Goal: Task Accomplishment & Management: Use online tool/utility

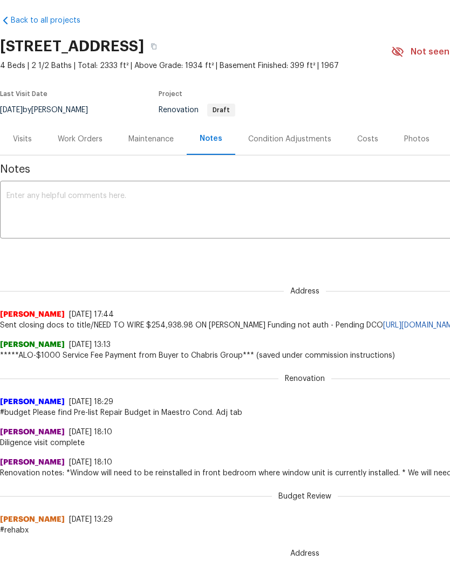
click at [292, 145] on div "Condition Adjustments" at bounding box center [289, 139] width 109 height 32
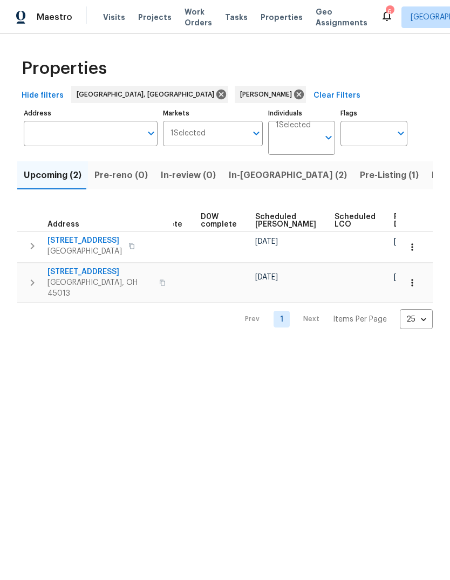
scroll to position [0, 270]
click at [406, 249] on button "button" at bounding box center [413, 247] width 24 height 24
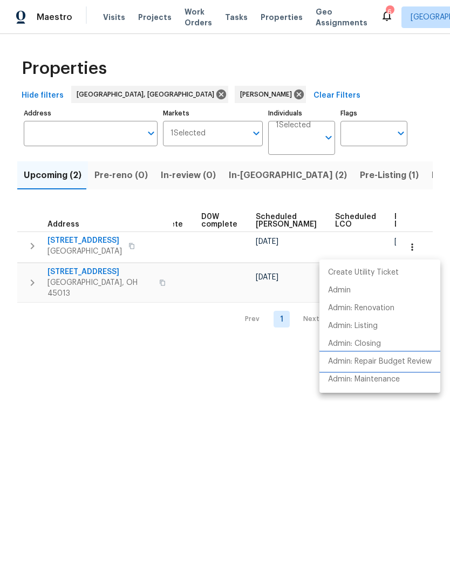
click at [362, 356] on li "Admin: Repair Budget Review" at bounding box center [380, 362] width 121 height 18
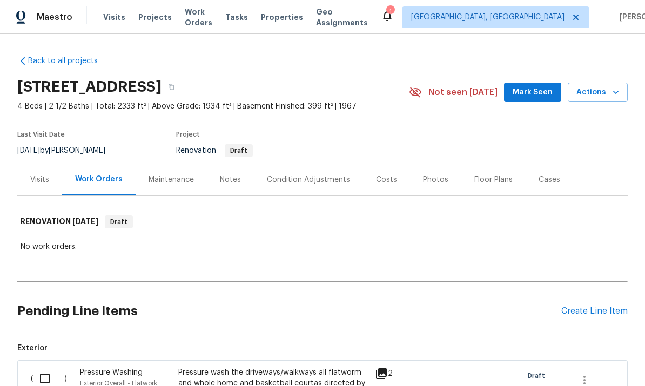
click at [450, 91] on span "Actions" at bounding box center [597, 92] width 43 height 13
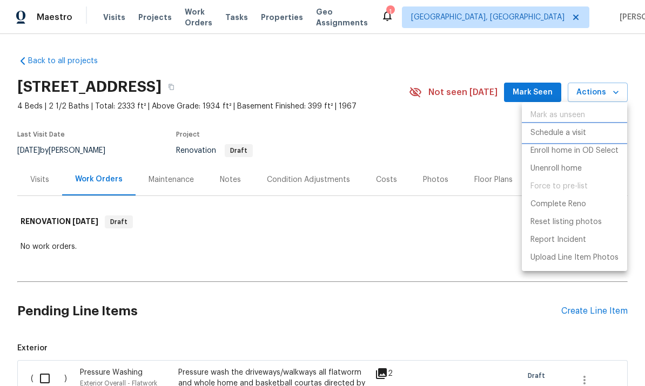
click at [450, 136] on li "Schedule a visit" at bounding box center [574, 133] width 105 height 18
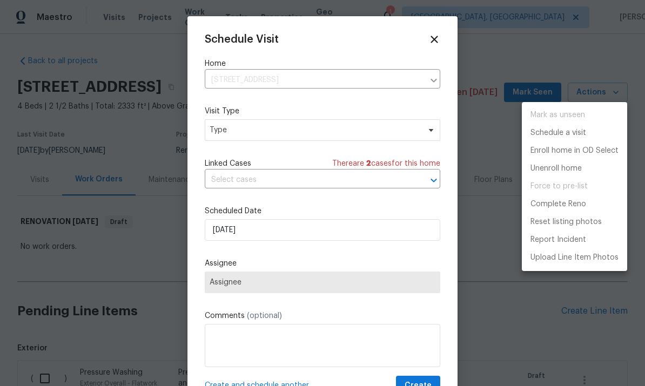
click at [323, 137] on div at bounding box center [322, 193] width 645 height 386
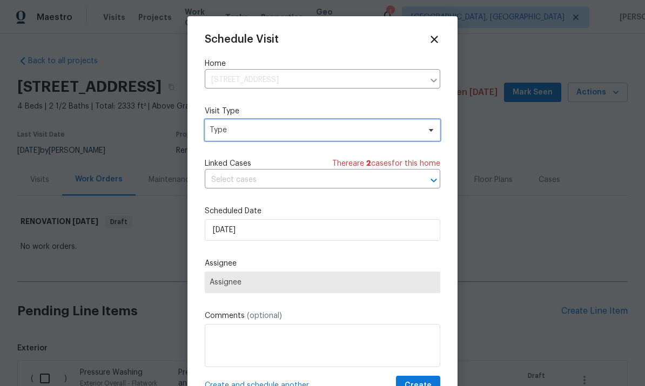
click at [361, 135] on span "Type" at bounding box center [314, 130] width 210 height 11
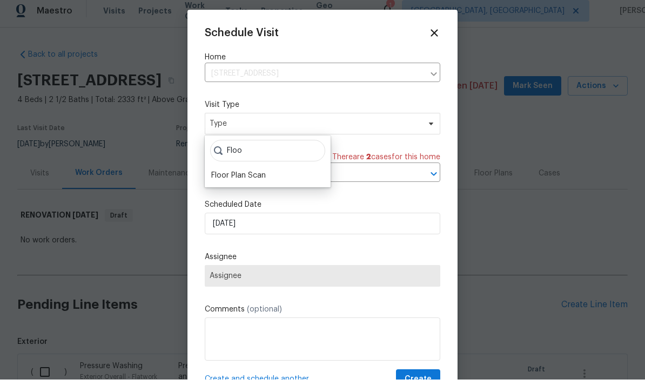
scroll to position [6, 0]
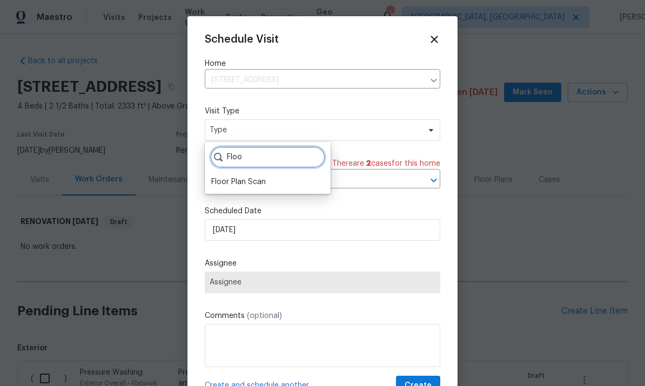
type input "Floo"
click at [276, 177] on div "Floor Plan Scan" at bounding box center [267, 181] width 119 height 15
click at [275, 175] on div "Floor Plan Scan" at bounding box center [267, 181] width 119 height 15
click at [243, 180] on div "Floor Plan Scan" at bounding box center [238, 182] width 55 height 11
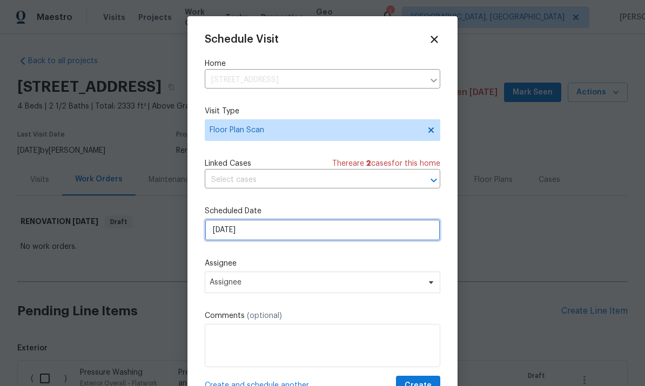
click at [306, 233] on input "10/5/2025" at bounding box center [322, 230] width 235 height 22
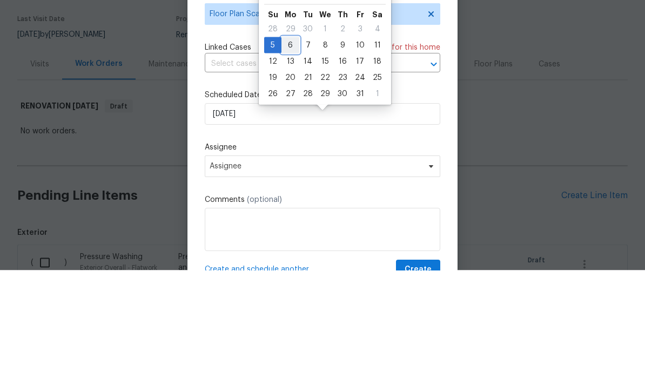
click at [292, 153] on div "6" at bounding box center [290, 160] width 18 height 15
type input "10/6/2025"
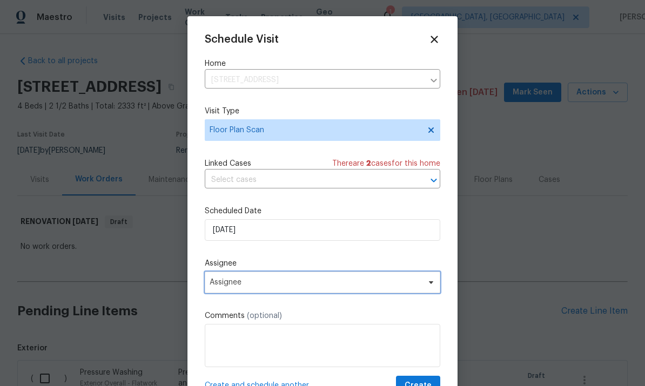
click at [316, 290] on span "Assignee" at bounding box center [322, 283] width 235 height 22
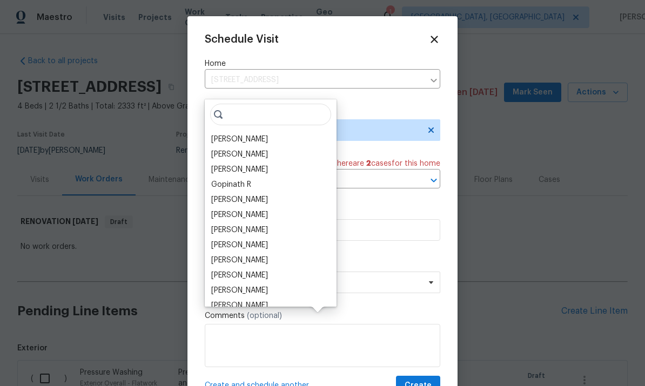
click at [247, 134] on div "[PERSON_NAME]" at bounding box center [239, 139] width 57 height 11
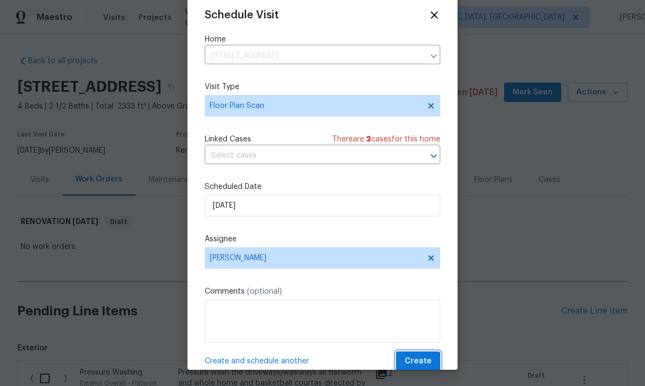
click at [425, 363] on span "Create" at bounding box center [417, 361] width 27 height 13
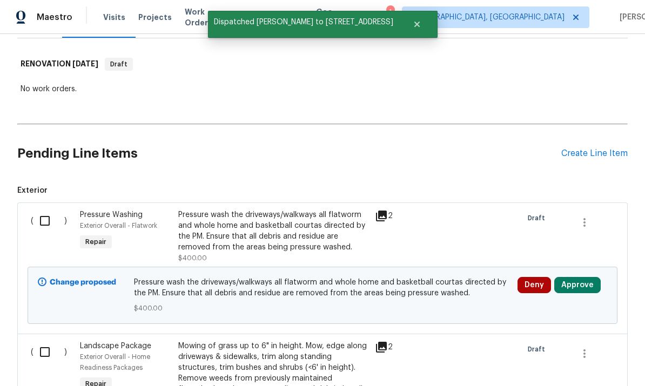
scroll to position [171, 0]
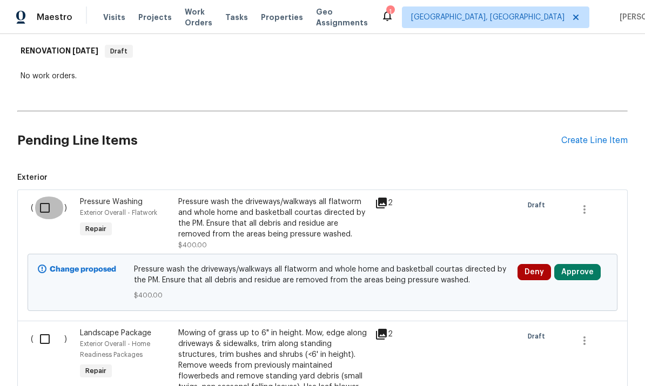
click at [39, 197] on input "checkbox" at bounding box center [48, 208] width 31 height 23
checkbox input "true"
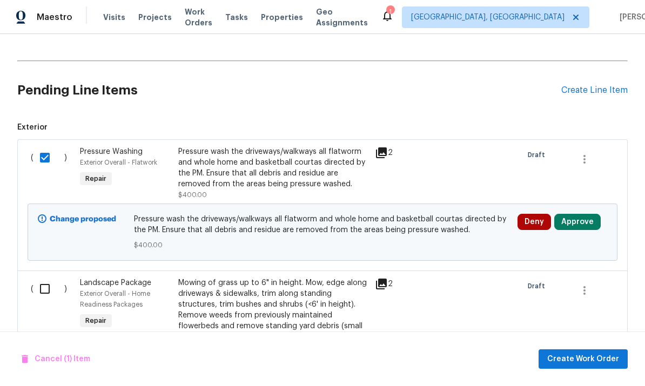
click at [48, 278] on input "checkbox" at bounding box center [48, 289] width 31 height 23
checkbox input "true"
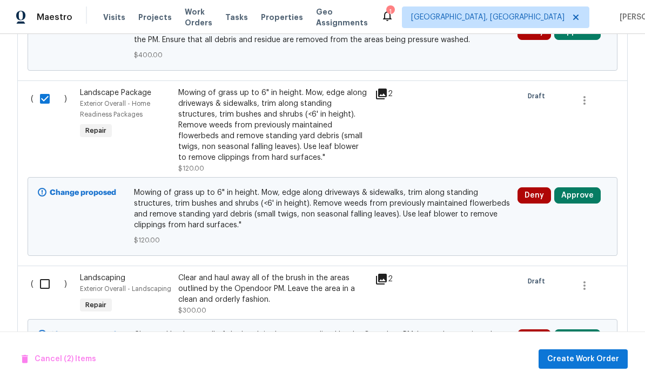
scroll to position [417, 0]
